Goal: Task Accomplishment & Management: Manage account settings

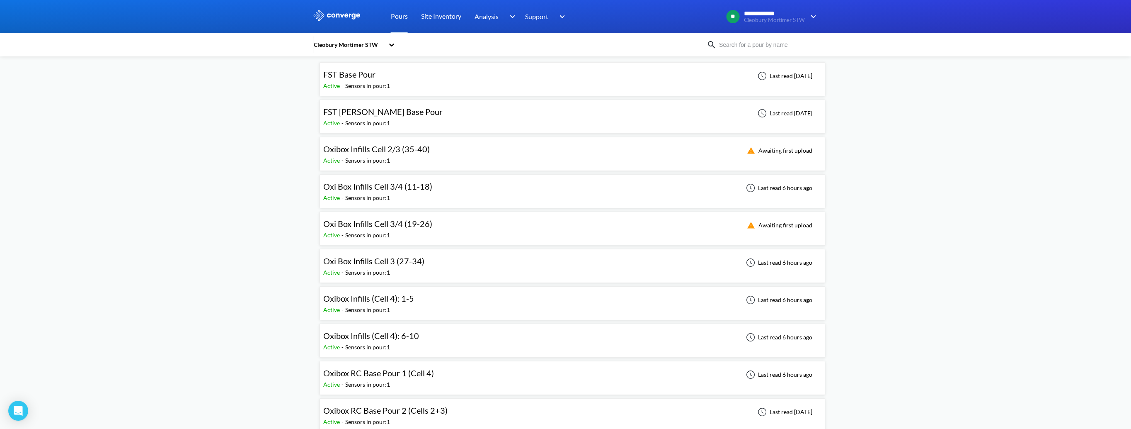
scroll to position [38, 0]
click at [399, 153] on span "Oxibox Infills Cell 2/3 (35-40)" at bounding box center [376, 150] width 107 height 10
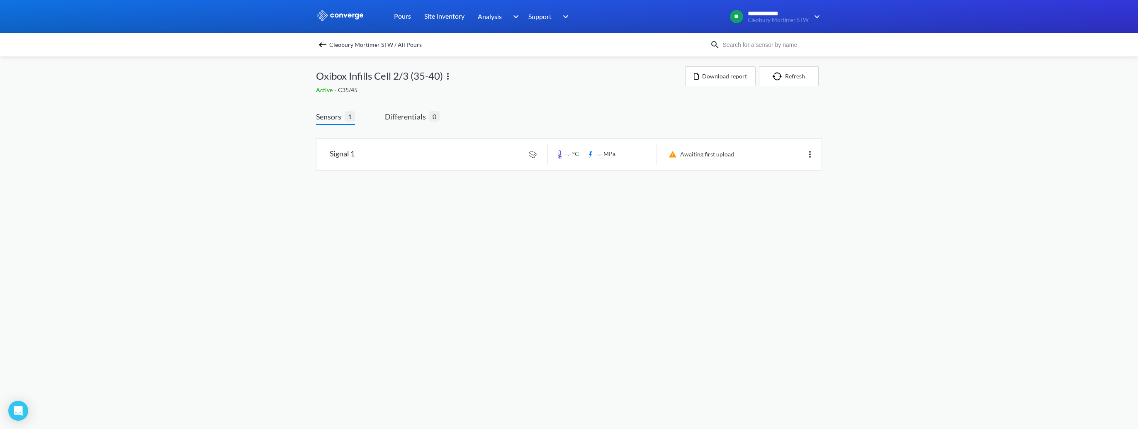
click at [446, 73] on img at bounding box center [448, 76] width 10 height 10
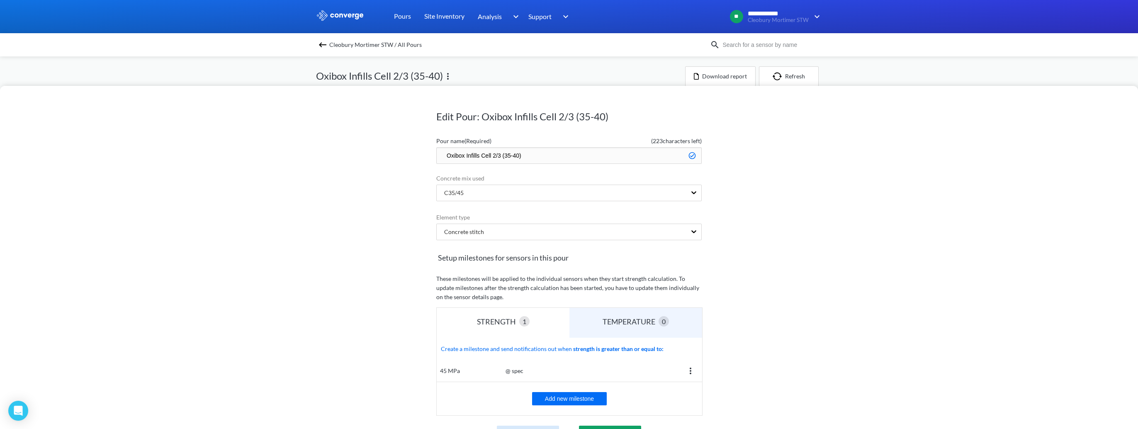
click at [497, 156] on input "Oxibox Infills Cell 2/3 (35-40)" at bounding box center [568, 155] width 265 height 17
click at [516, 157] on input "Oxibox Infills Cell 1/2 (35-40)" at bounding box center [568, 155] width 265 height 17
type input "Oxibox Infills Cell 1/2 (35-41)"
click at [794, 192] on div "Edit Pour: Oxibox Infills Cell 2/3 (35-40) Pour name (Required) ( 223 character…" at bounding box center [569, 257] width 1138 height 343
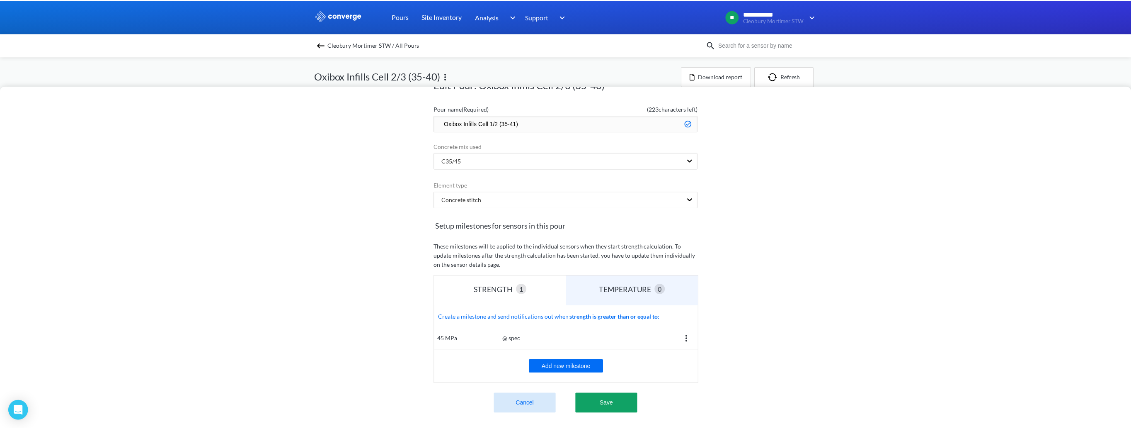
scroll to position [89, 0]
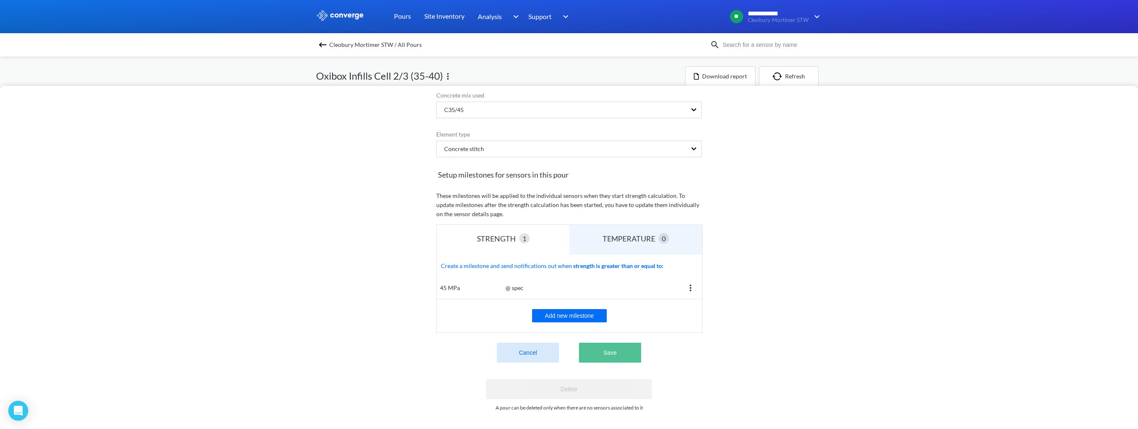
click at [594, 349] on button "Save" at bounding box center [610, 352] width 62 height 20
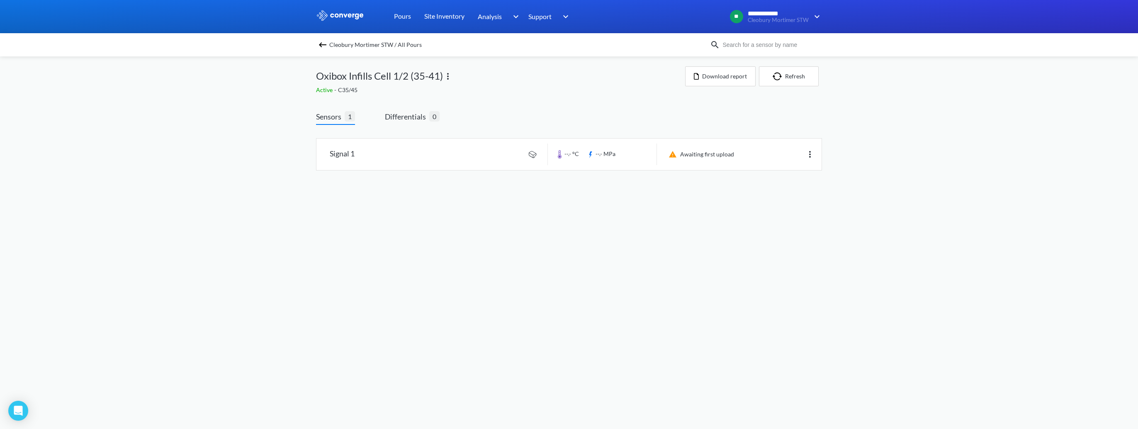
click at [326, 44] on img at bounding box center [323, 45] width 10 height 10
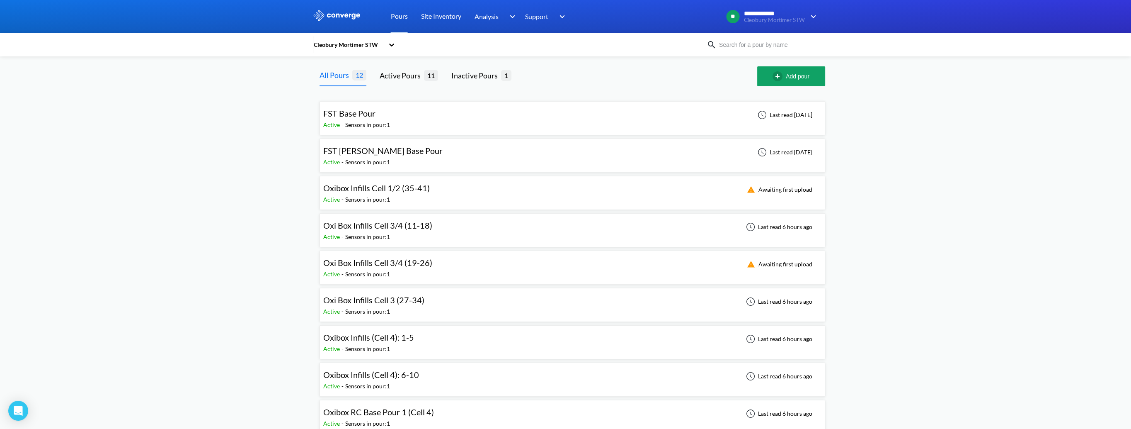
click at [404, 273] on div "Active - Sensors in pour: 1" at bounding box center [379, 273] width 113 height 9
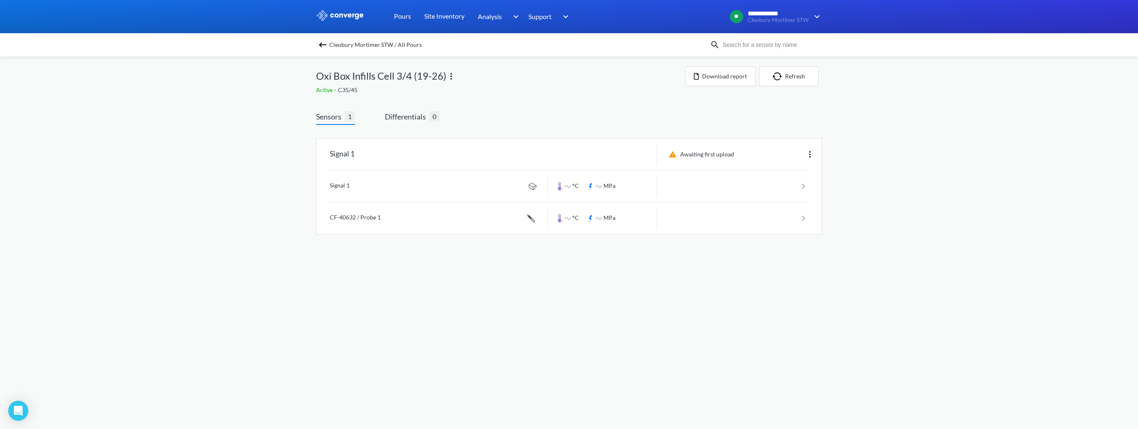
click at [320, 46] on img at bounding box center [323, 45] width 10 height 10
